Goal: Find specific page/section: Find specific page/section

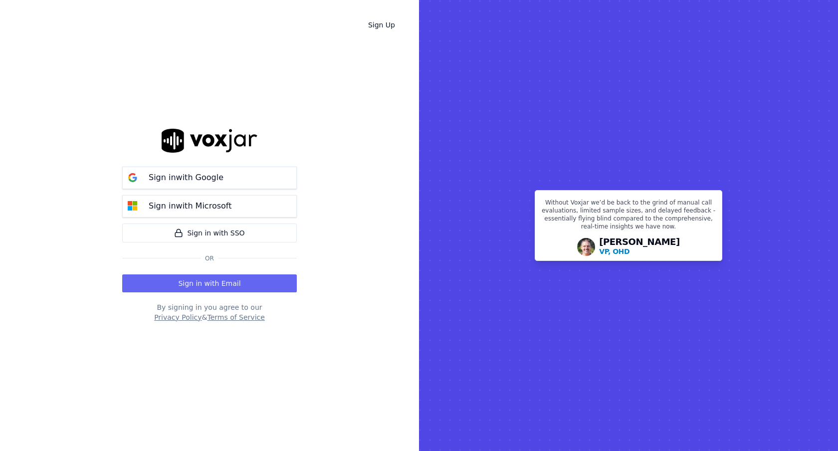
click at [205, 181] on p "Sign in with Google" at bounding box center [186, 178] width 75 height 12
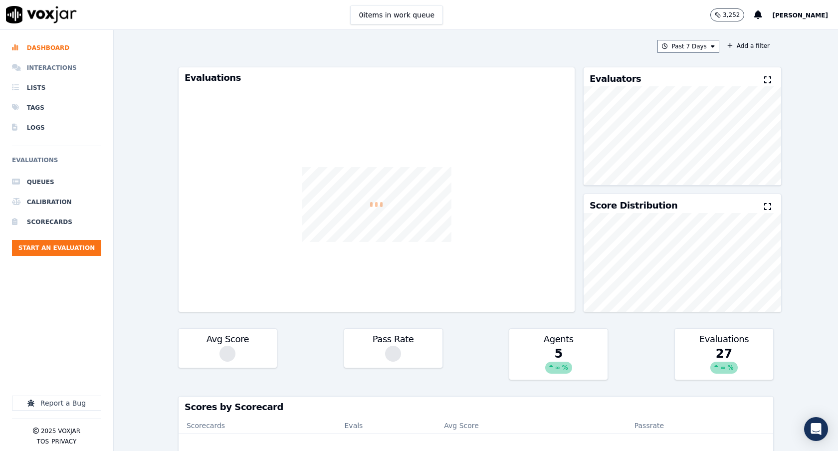
click at [66, 70] on li "Interactions" at bounding box center [56, 68] width 89 height 20
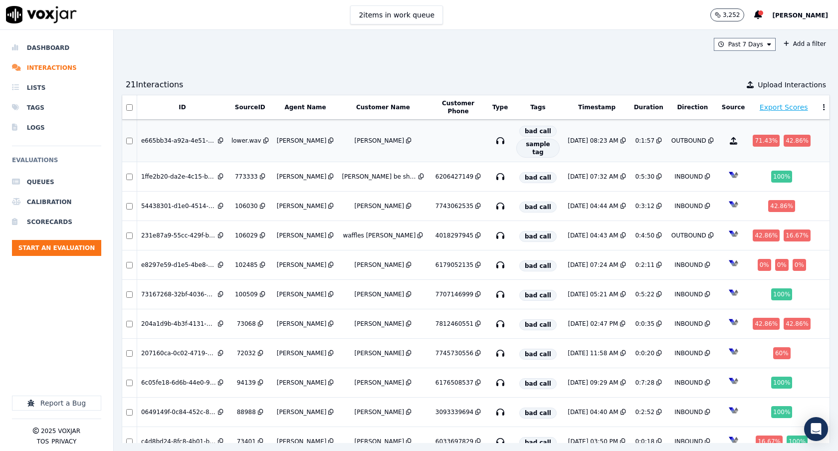
click at [191, 137] on div "e665bb34-a92a-4e51-813b-5778faede64b" at bounding box center [178, 141] width 75 height 8
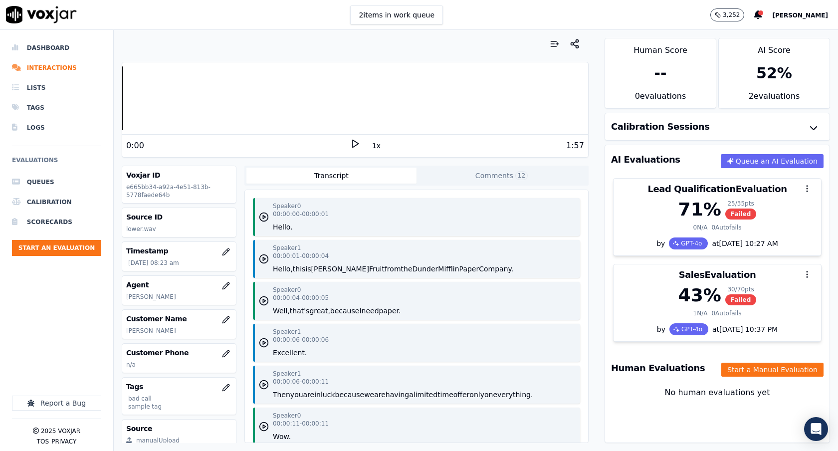
click at [473, 162] on div "Your browser does not support the audio element. 0:00 1x 1:57 Voxjar ID e665bb3…" at bounding box center [355, 240] width 483 height 421
